Goal: Task Accomplishment & Management: Complete application form

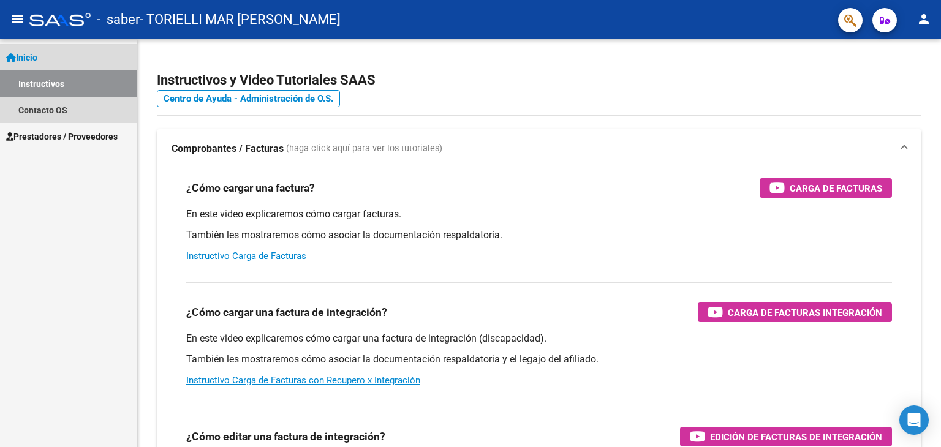
click at [32, 58] on span "Inicio" at bounding box center [21, 57] width 31 height 13
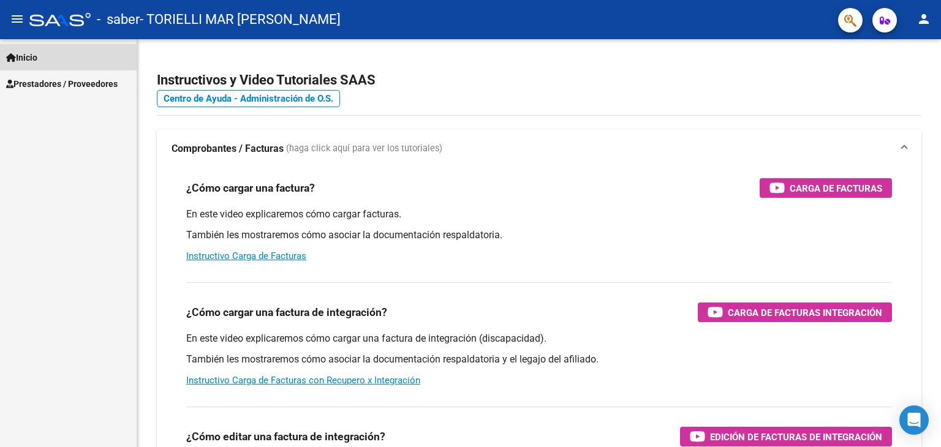
click at [34, 59] on span "Inicio" at bounding box center [21, 57] width 31 height 13
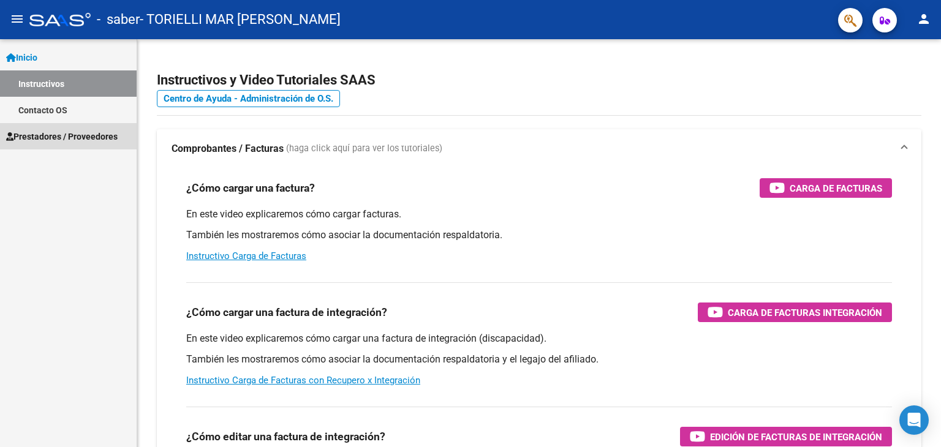
click at [57, 138] on span "Prestadores / Proveedores" at bounding box center [62, 136] width 112 height 13
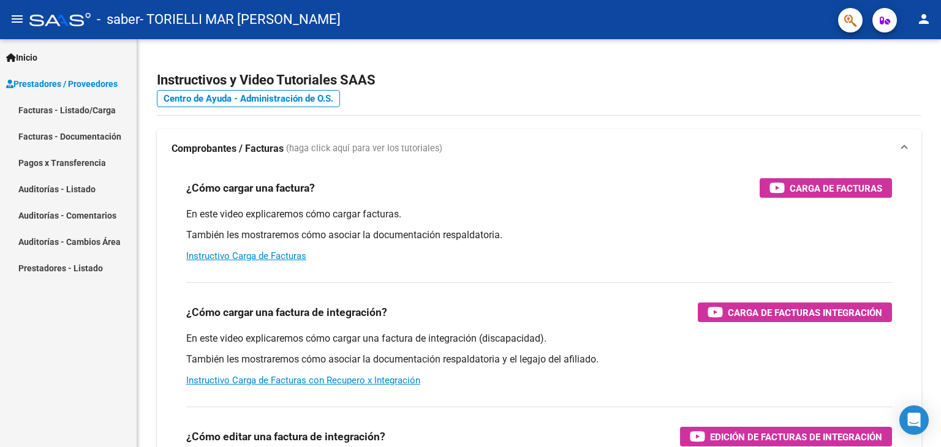
click at [63, 111] on link "Facturas - Listado/Carga" at bounding box center [68, 110] width 137 height 26
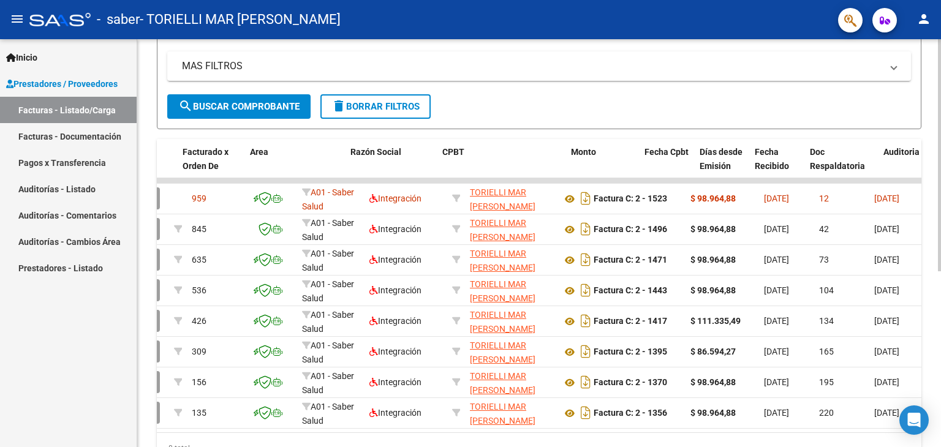
scroll to position [0, 153]
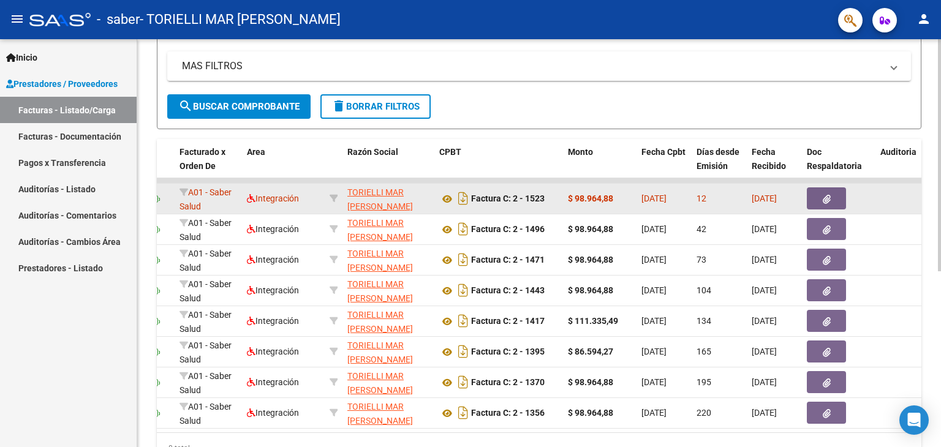
click at [833, 194] on button "button" at bounding box center [826, 199] width 39 height 22
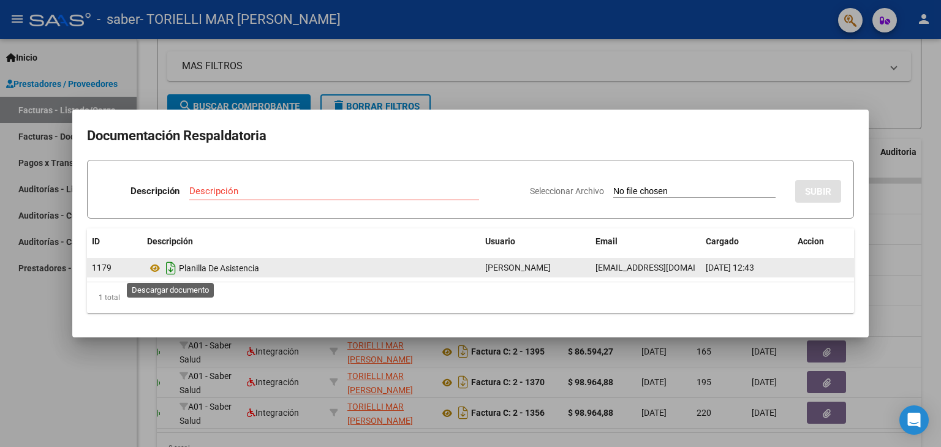
click at [167, 267] on icon "Descargar documento" at bounding box center [171, 269] width 16 height 20
click at [461, 39] on div at bounding box center [470, 223] width 941 height 447
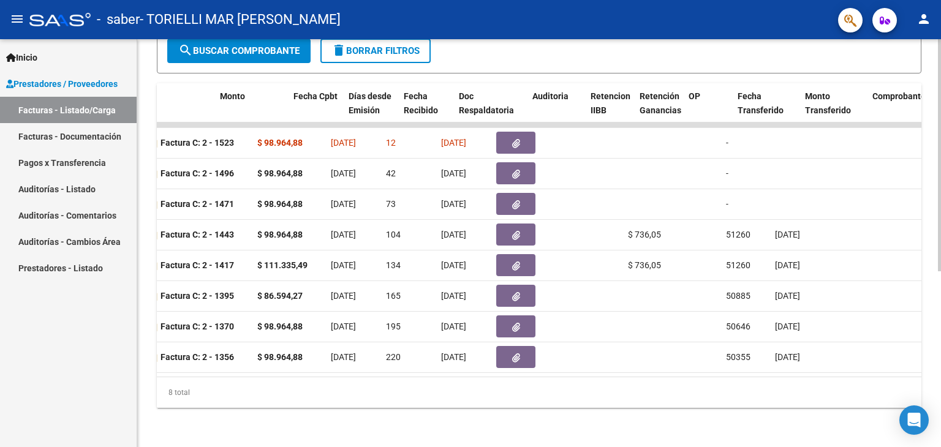
scroll to position [0, 540]
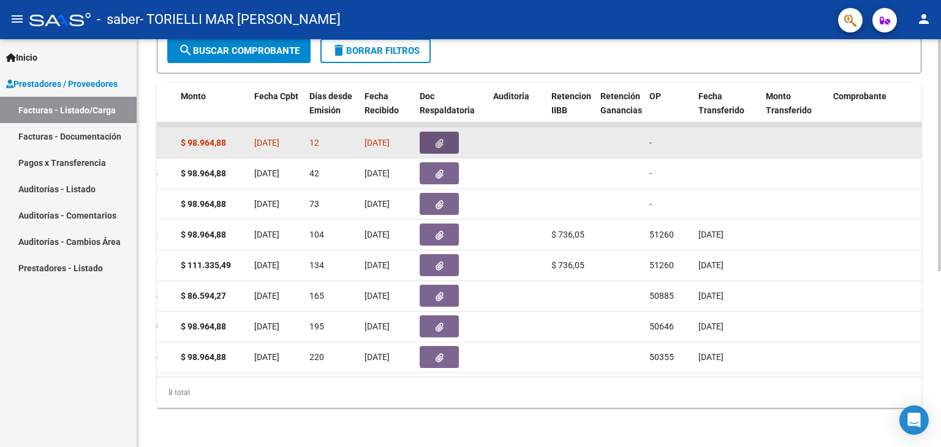
click at [429, 132] on button "button" at bounding box center [439, 143] width 39 height 22
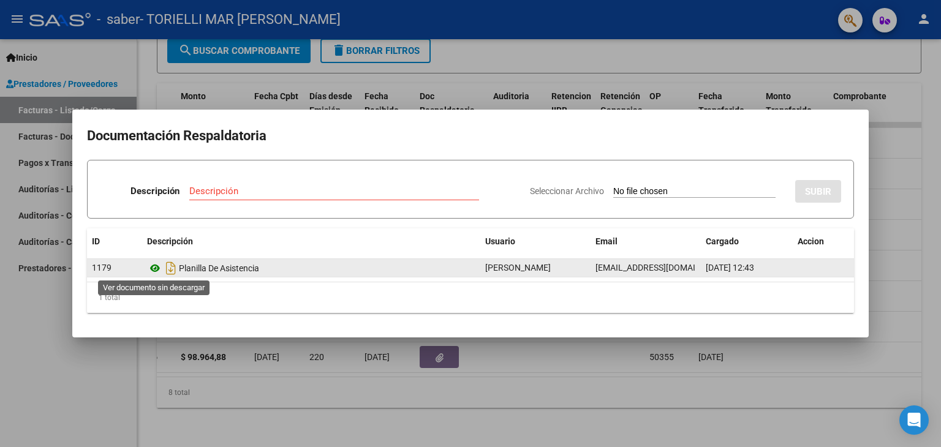
click at [157, 268] on icon at bounding box center [155, 268] width 16 height 15
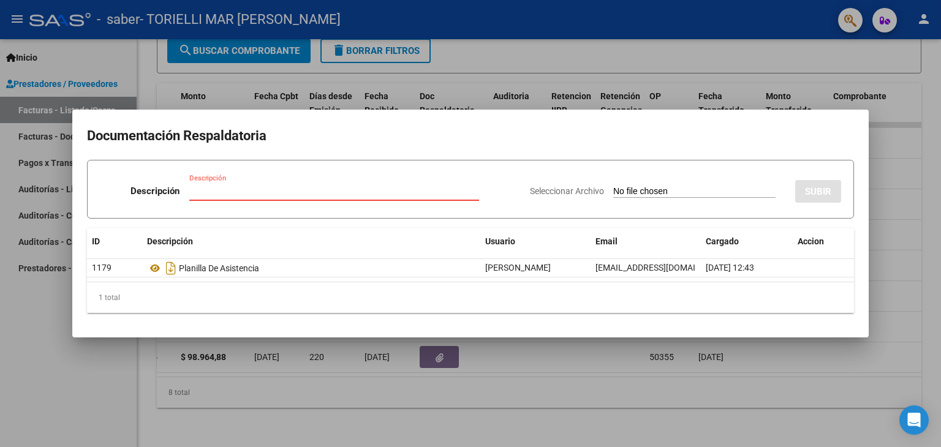
click at [352, 195] on input "Descripción" at bounding box center [334, 191] width 290 height 11
type input "Planilla de Asistencia mes Setiembre"
click at [613, 189] on input "Seleccionar Archivo" at bounding box center [694, 192] width 162 height 12
type input "C:\fakepath\Roa PAsistencia Setiembre 2025.pdf"
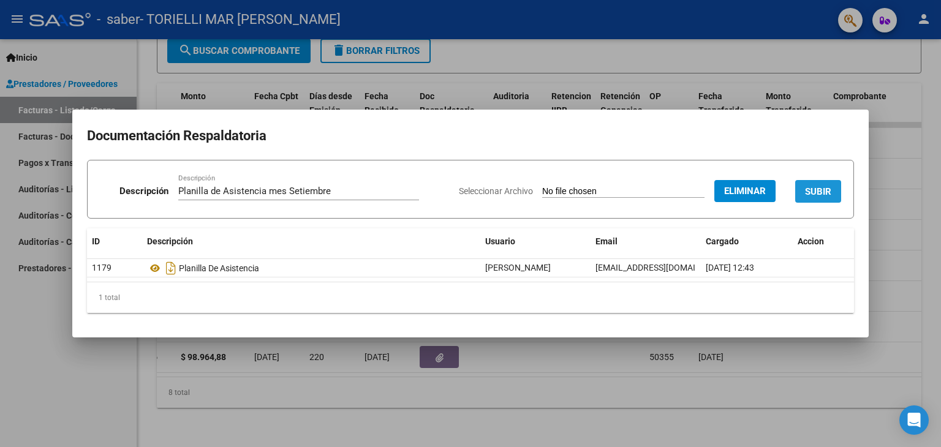
click at [821, 199] on button "SUBIR" at bounding box center [818, 191] width 46 height 23
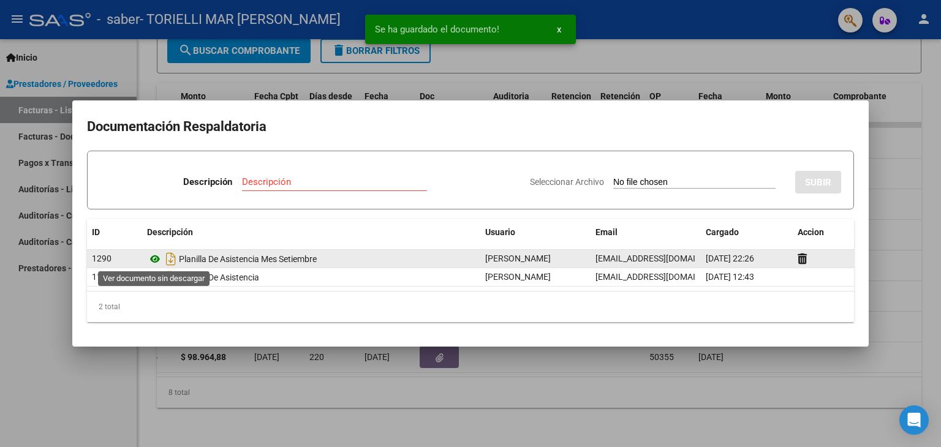
click at [152, 260] on icon at bounding box center [155, 259] width 16 height 15
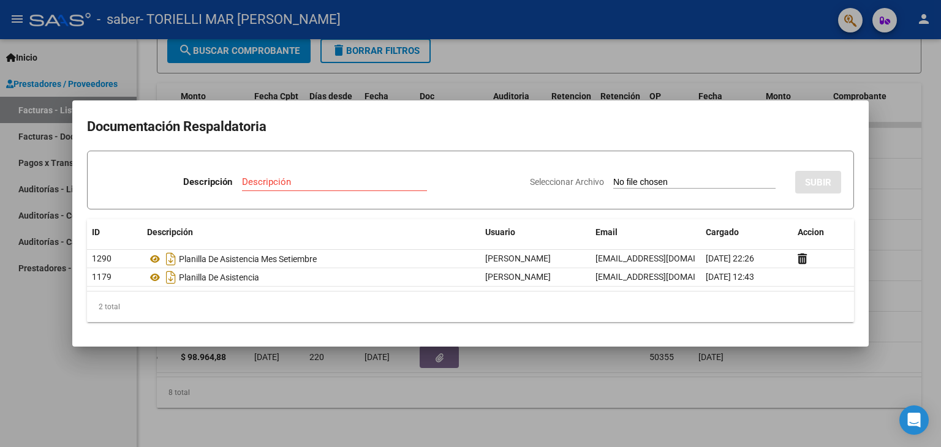
click at [328, 416] on div at bounding box center [470, 223] width 941 height 447
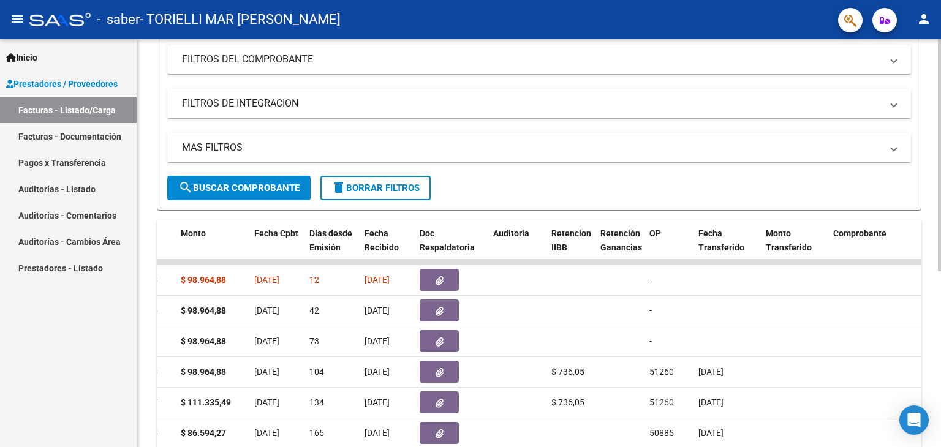
scroll to position [125, 0]
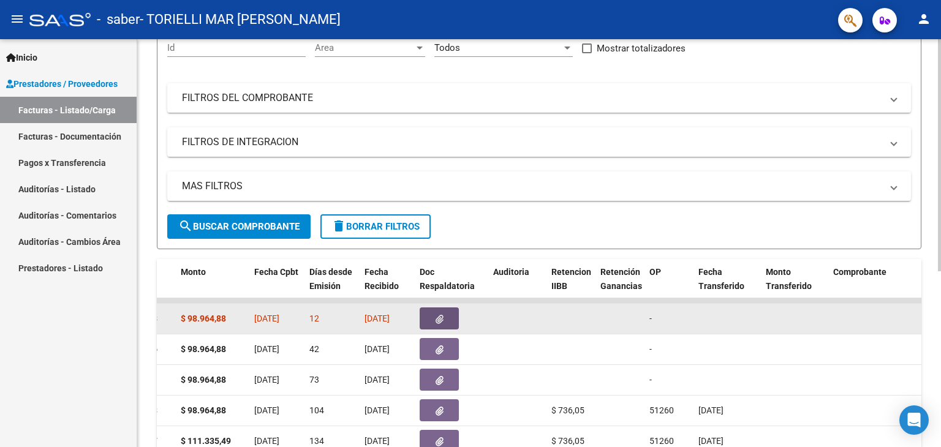
click at [444, 313] on button "button" at bounding box center [439, 319] width 39 height 22
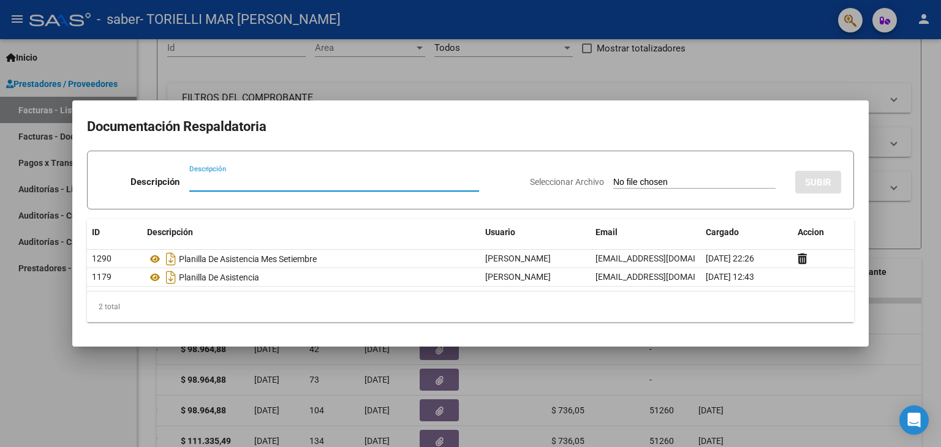
click at [632, 126] on h2 "Documentación Respaldatoria" at bounding box center [470, 126] width 767 height 23
click at [575, 73] on div at bounding box center [470, 223] width 941 height 447
